Goal: Task Accomplishment & Management: Manage account settings

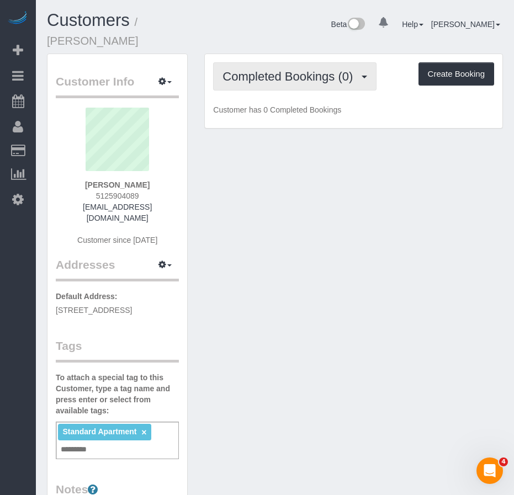
click at [270, 70] on span "Completed Bookings (0)" at bounding box center [290, 77] width 136 height 14
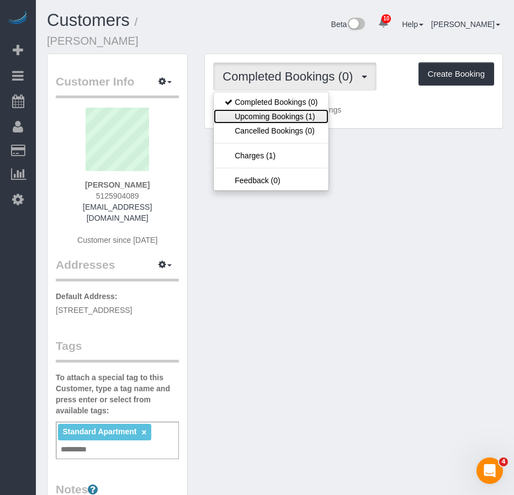
click at [269, 109] on link "Upcoming Bookings (1)" at bounding box center [270, 116] width 115 height 14
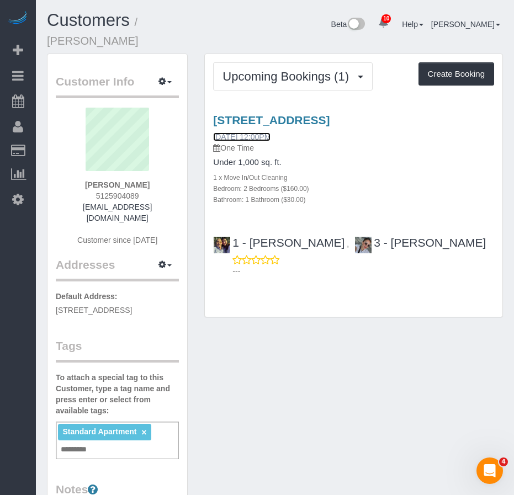
click at [254, 132] on link "09/04/2025 12:00PM" at bounding box center [241, 136] width 57 height 9
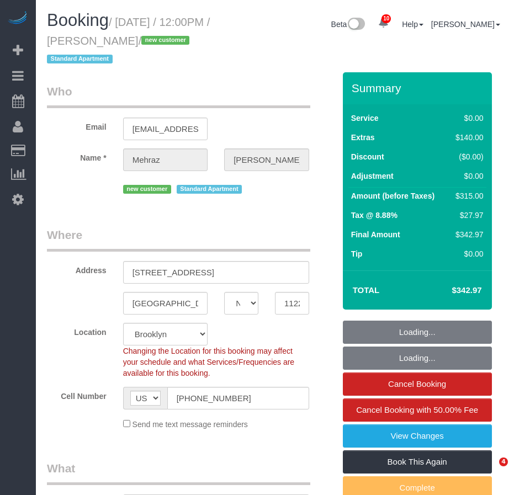
select select "NY"
select select "string:stripe-pm_1S3OV44VGloSiKo7BqUKA8uU"
select select "2"
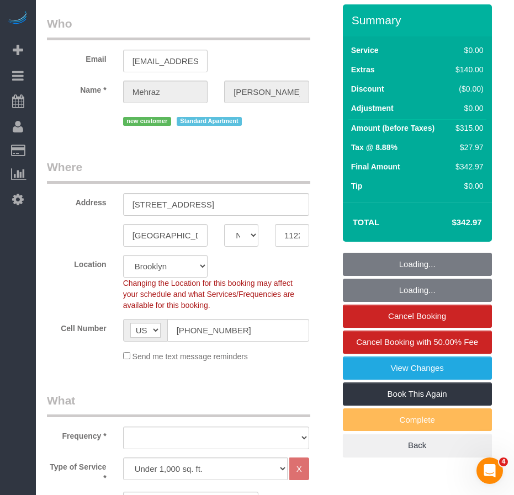
select select "object:827"
select select "number:57"
select select "number:72"
select select "number:15"
select select "number:5"
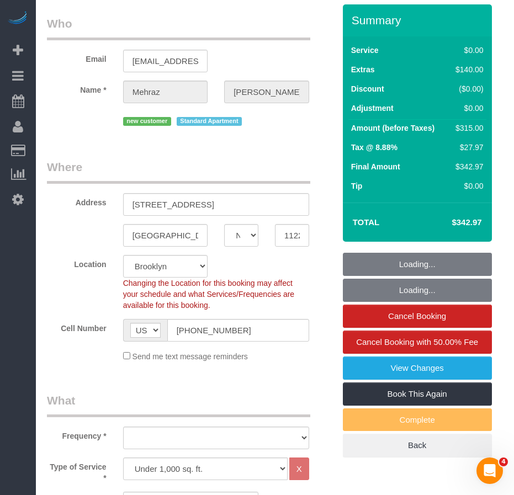
select select "2"
select select "object:1382"
select select "spot1"
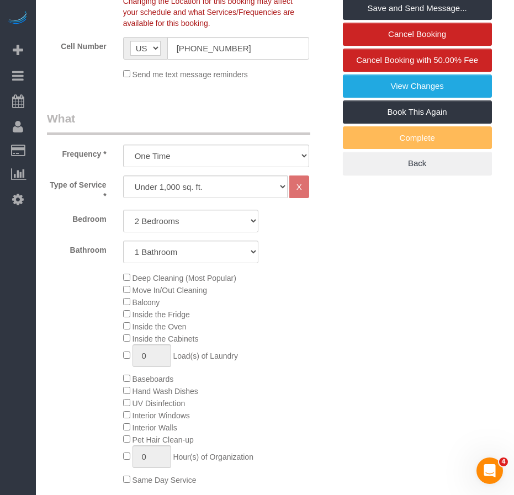
scroll to position [331, 0]
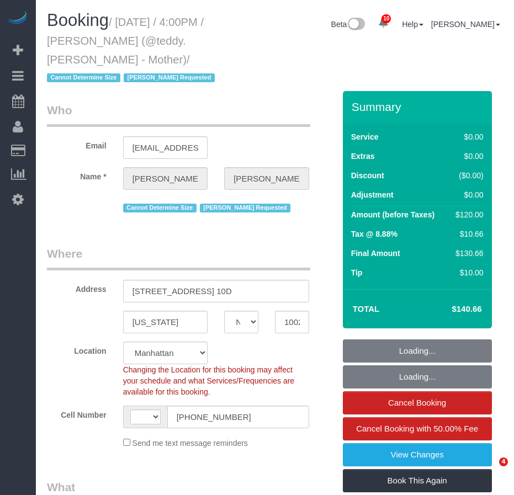
select select "NY"
select select "object:892"
select select "string:[GEOGRAPHIC_DATA]"
select select "string:stripe-pm_1R8sZx4VGloSiKo7WcmnqSBi"
select select "number:89"
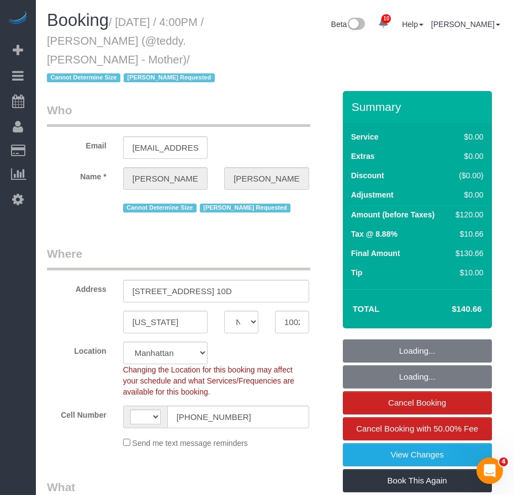
select select "number:90"
select select "number:15"
select select "number:5"
select select "spot1"
select select "1"
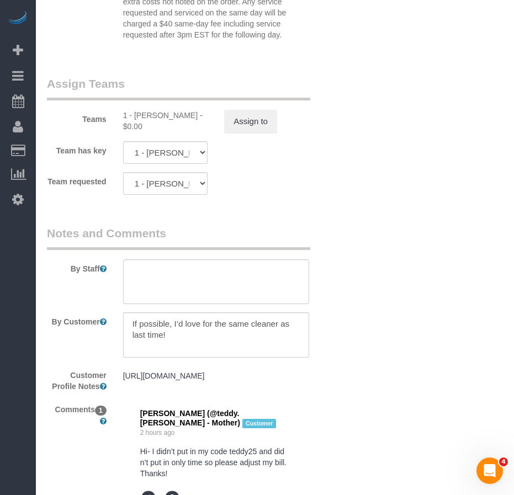
scroll to position [1545, 0]
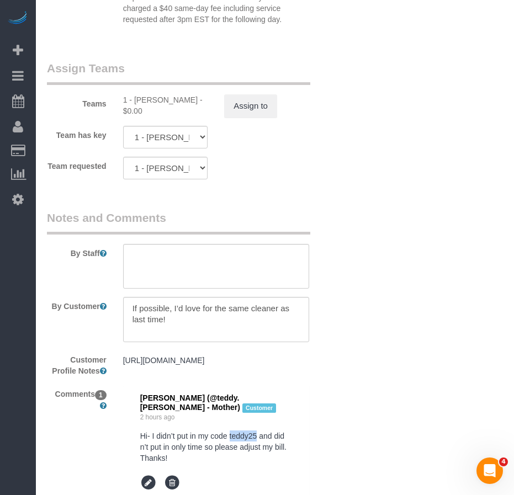
drag, startPoint x: 228, startPoint y: 437, endPoint x: 255, endPoint y: 436, distance: 27.0
click at [255, 436] on pre "Hi- I didn’t put in my code teddy25 and didn’t put in only time so please adjus…" at bounding box center [216, 446] width 152 height 33
copy pre "teddy25"
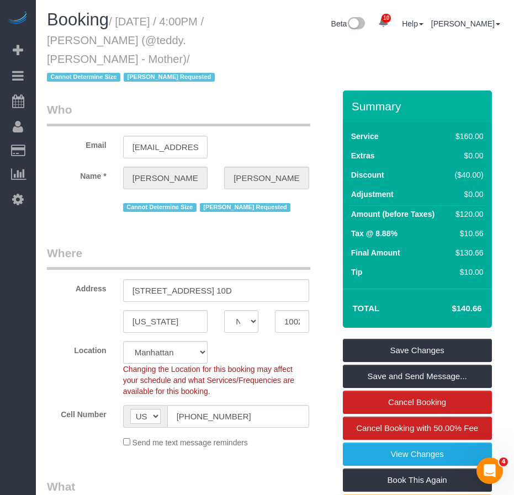
scroll to position [0, 0]
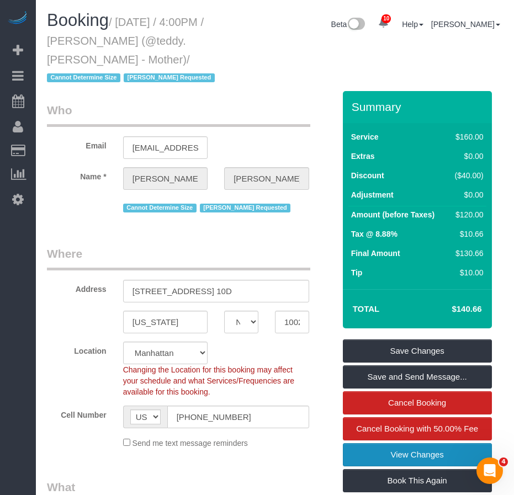
click at [408, 457] on link "View Changes" at bounding box center [417, 454] width 149 height 23
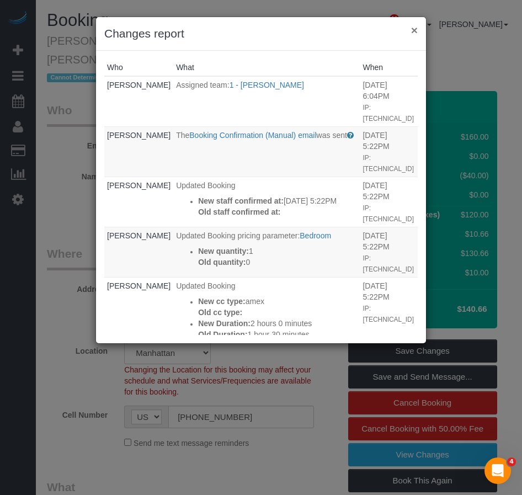
click at [413, 32] on button "×" at bounding box center [414, 30] width 7 height 12
